Goal: Book appointment/travel/reservation

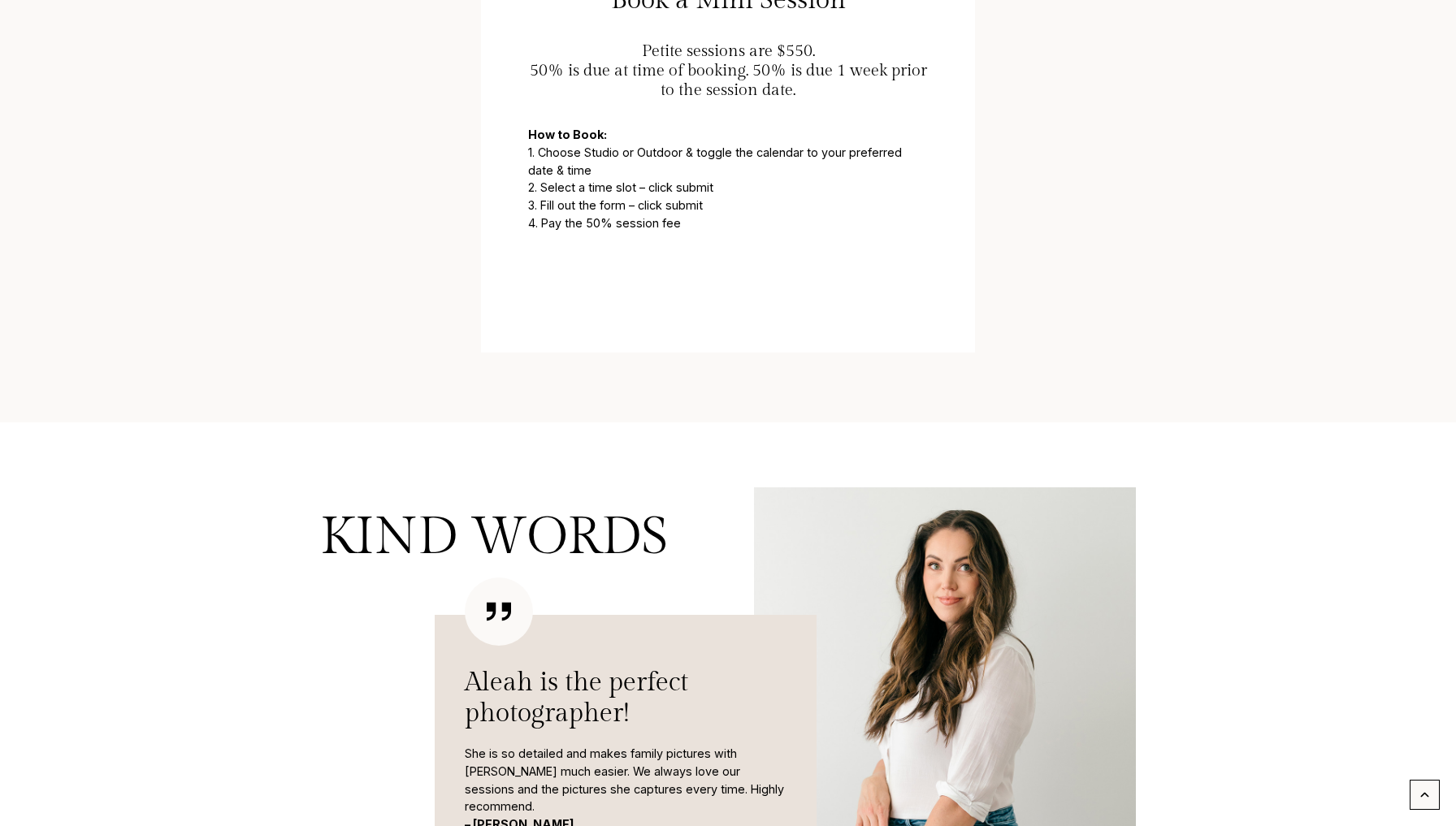
scroll to position [1018, 0]
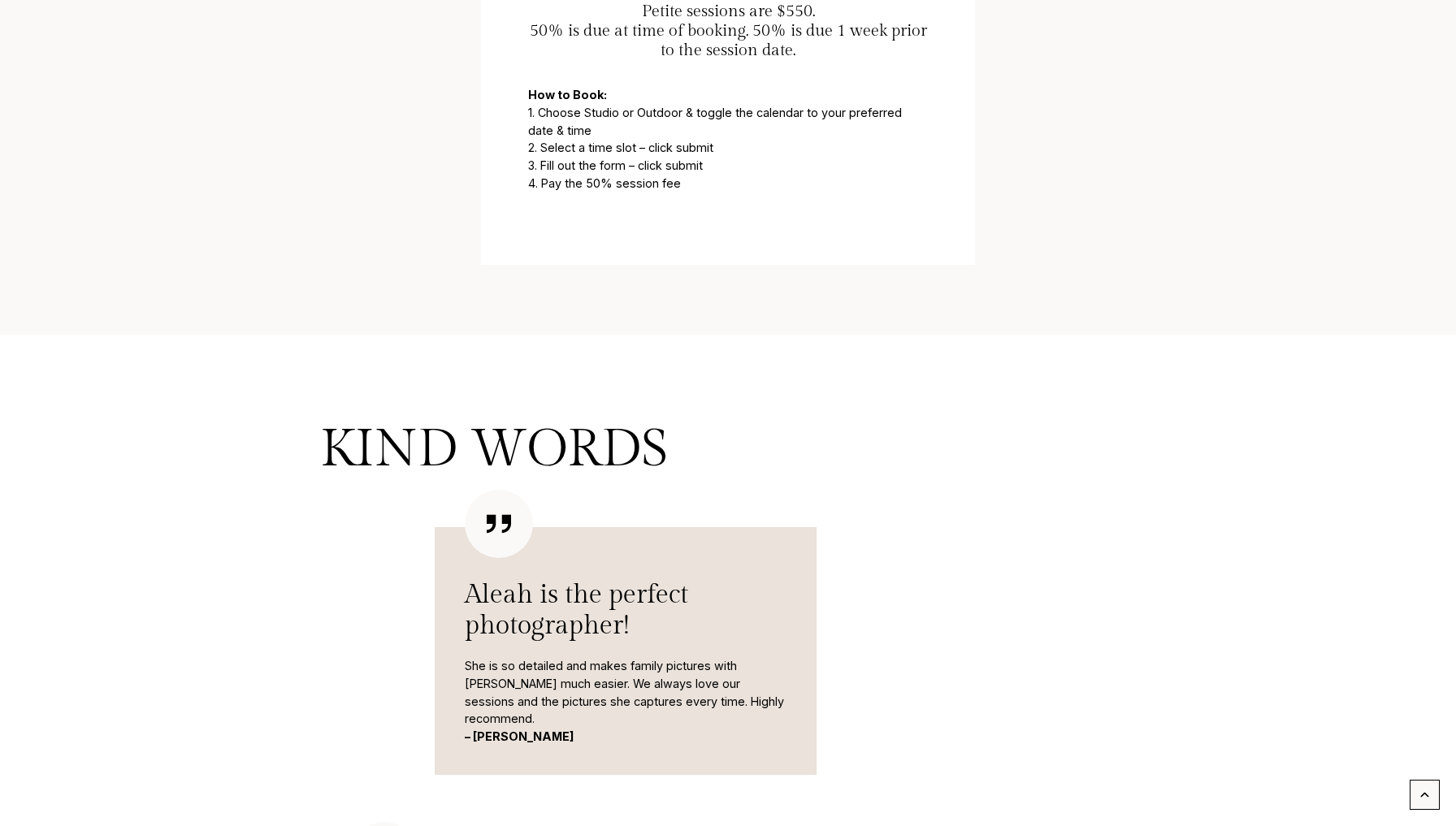
scroll to position [1056, 0]
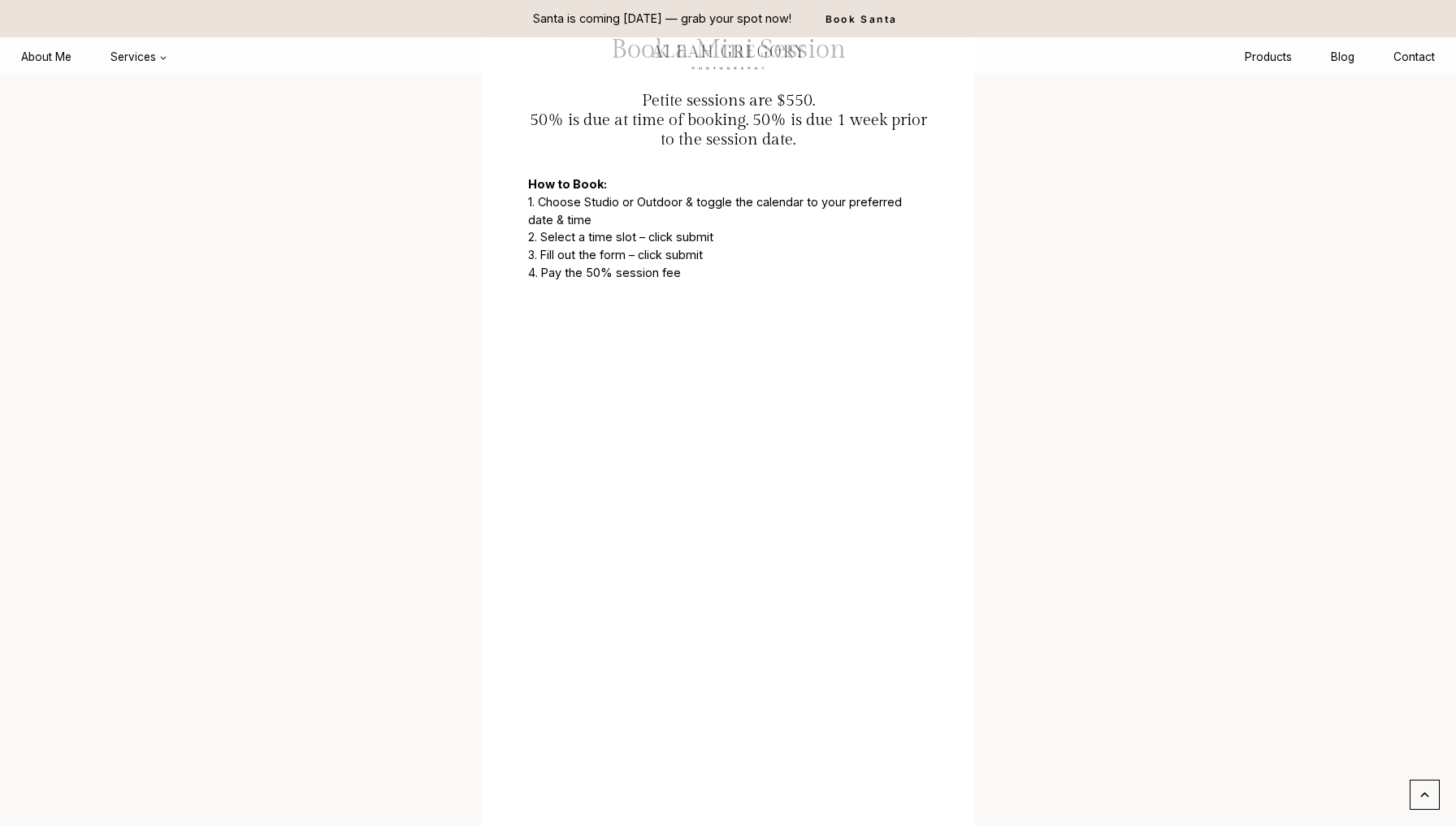
scroll to position [957, 0]
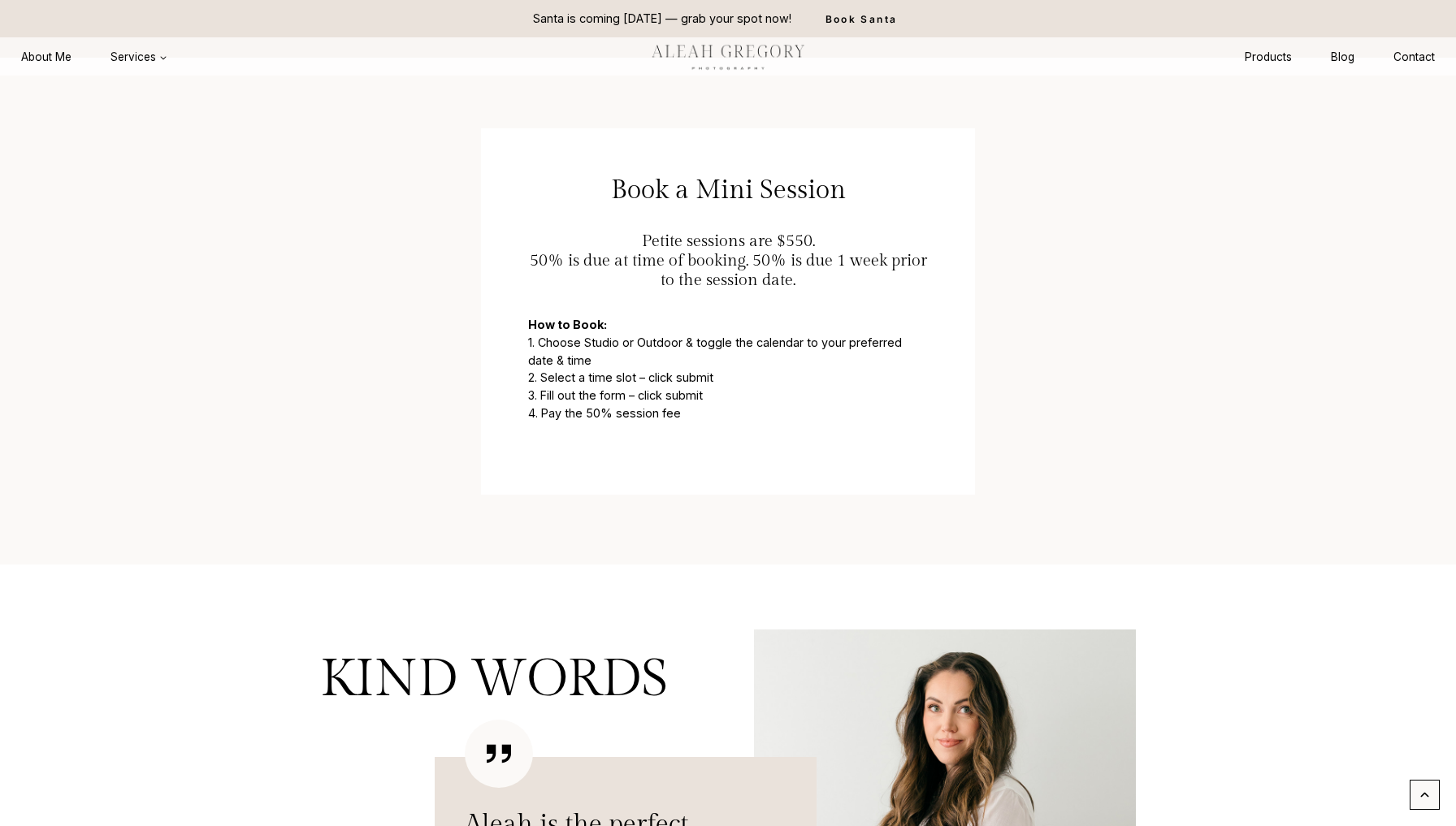
scroll to position [824, 0]
